Goal: Information Seeking & Learning: Check status

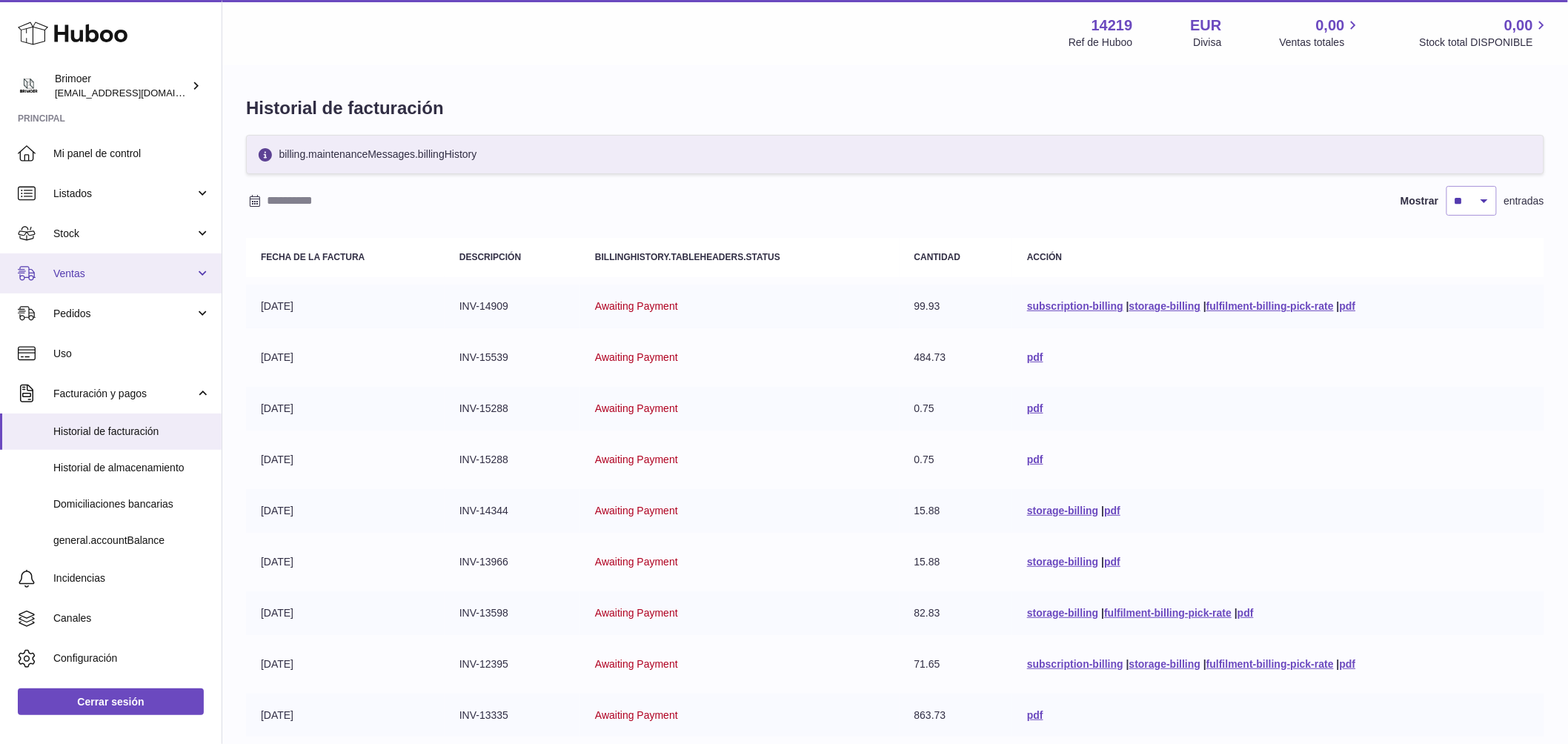
click at [177, 270] on span "Ventas" at bounding box center [125, 273] width 142 height 14
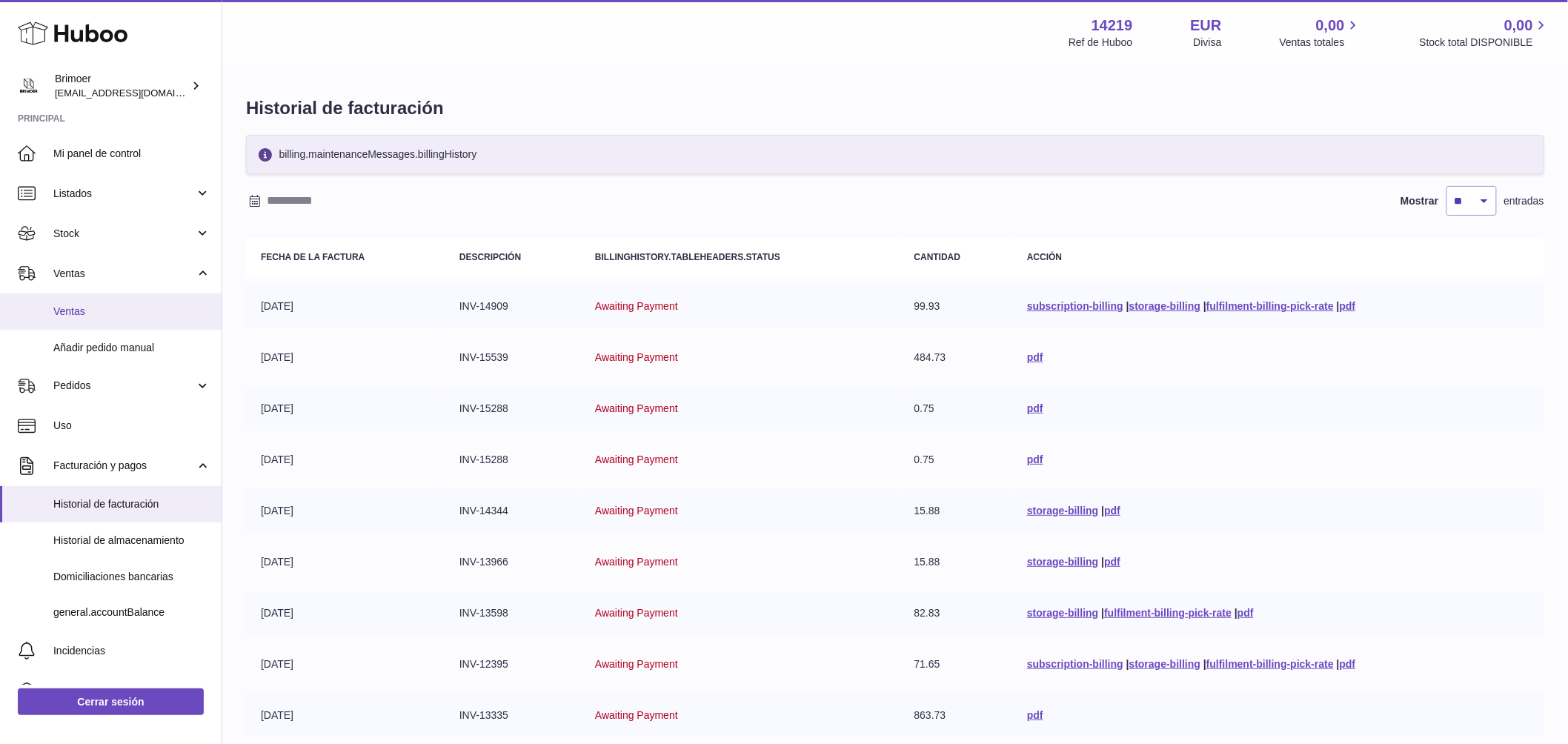
click at [117, 317] on span "Ventas" at bounding box center [132, 311] width 157 height 14
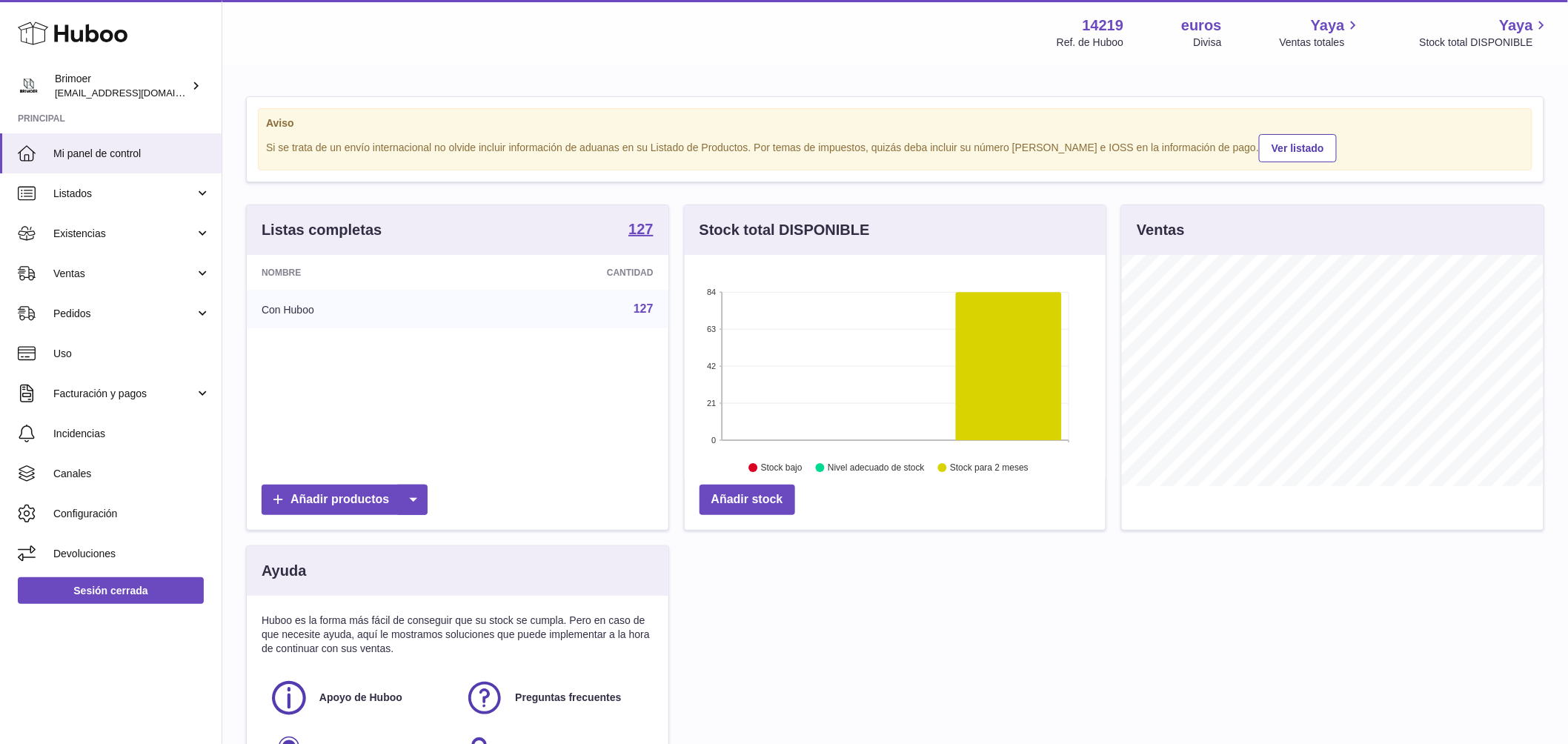
scroll to position [740590, 740588]
click at [197, 270] on link "Ventas" at bounding box center [110, 273] width 222 height 40
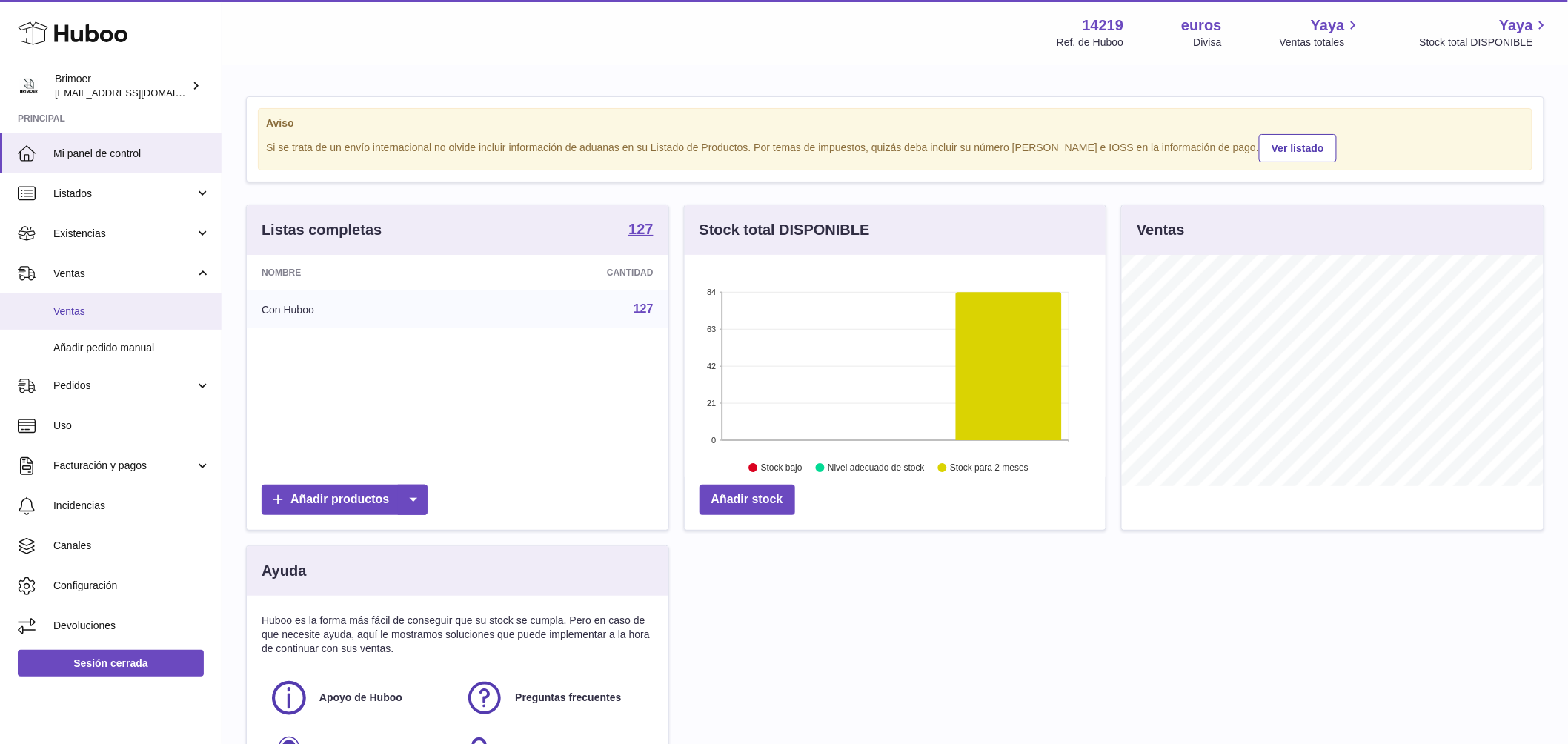
click at [109, 309] on span "Ventas" at bounding box center [132, 311] width 157 height 14
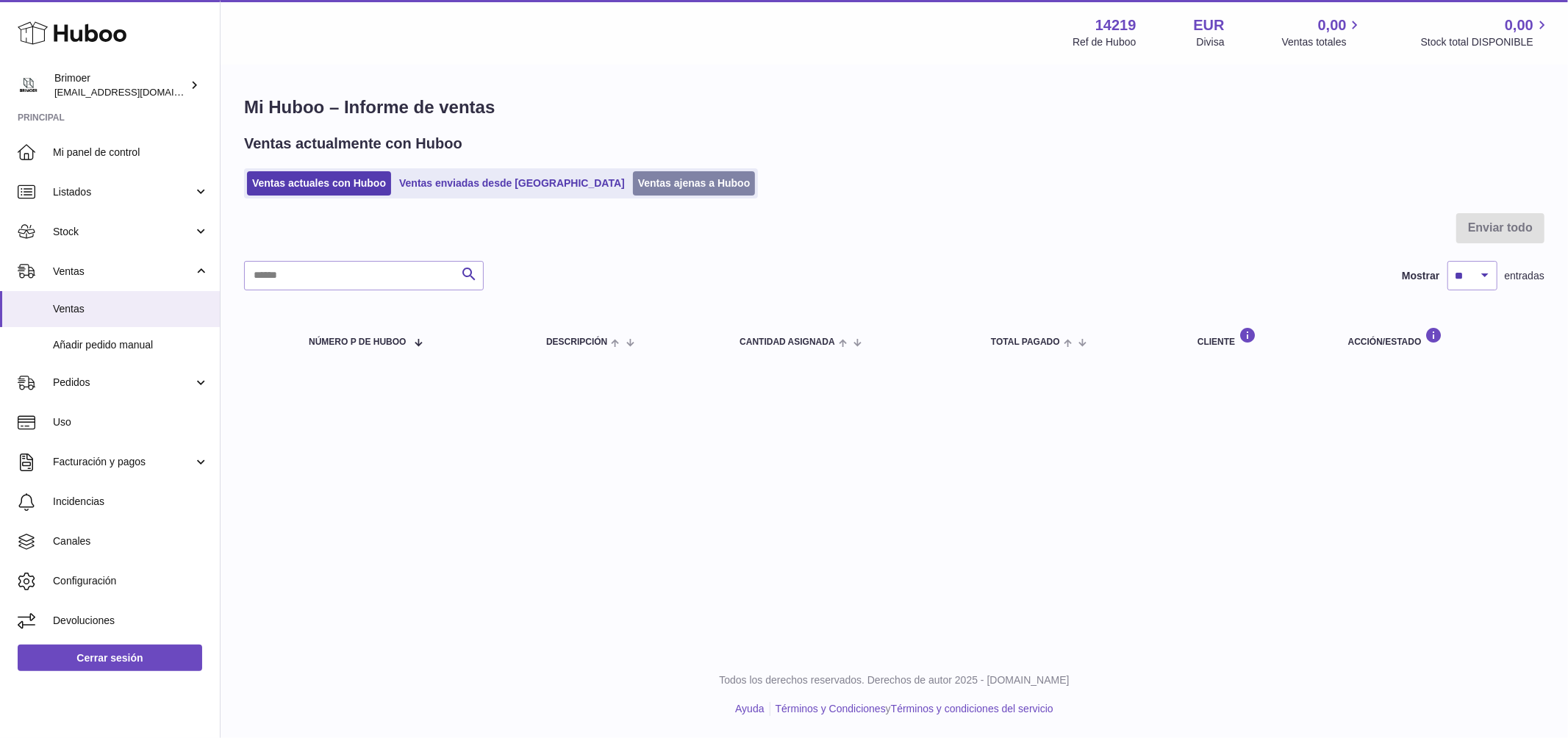
click at [633, 178] on link "Ventas ajenas a Huboo" at bounding box center [694, 183] width 123 height 24
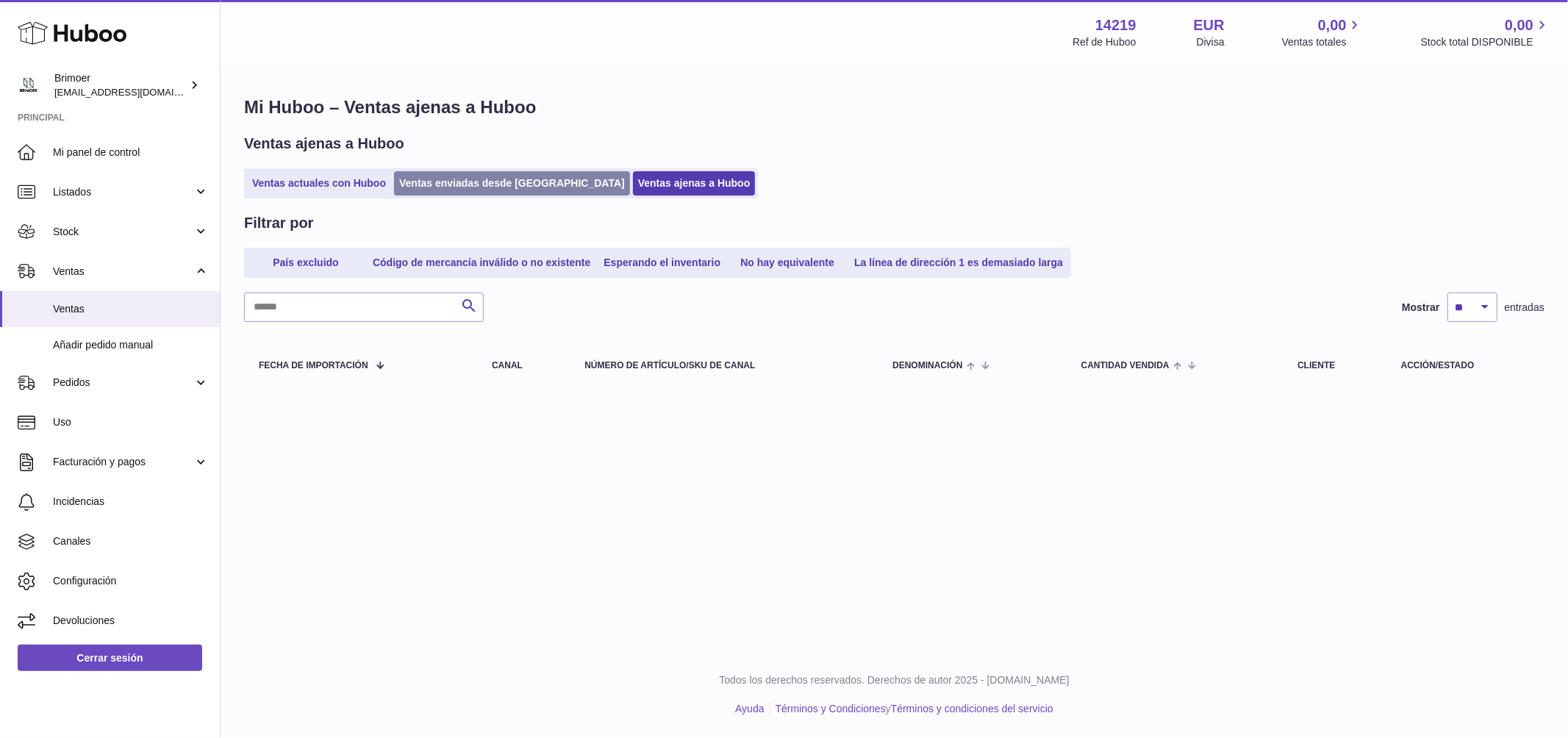
click at [440, 189] on link "Ventas enviadas desde Huboo" at bounding box center [512, 183] width 236 height 24
